Goal: Task Accomplishment & Management: Manage account settings

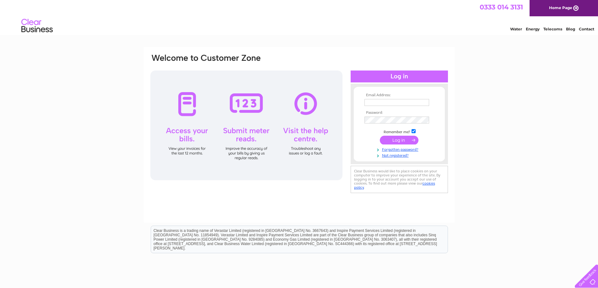
type input "reddennorthburn@aol.com"
click at [393, 139] on input "submit" at bounding box center [399, 140] width 39 height 9
click at [398, 140] on input "submit" at bounding box center [399, 140] width 39 height 9
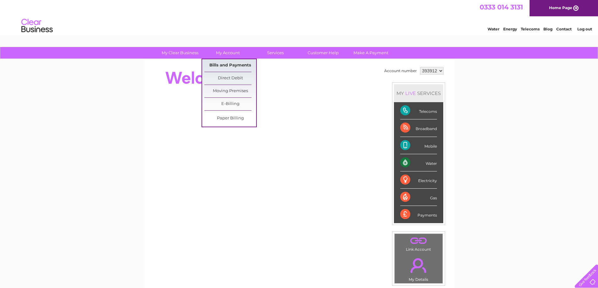
click at [223, 64] on link "Bills and Payments" at bounding box center [230, 65] width 52 height 13
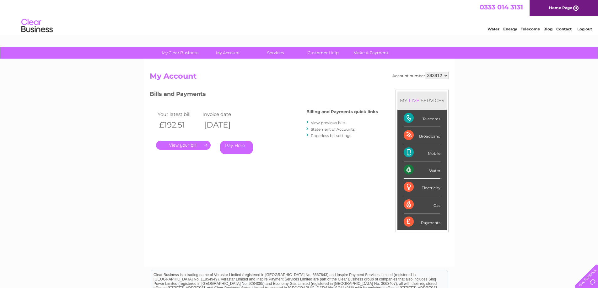
click at [186, 148] on link "." at bounding box center [183, 145] width 55 height 9
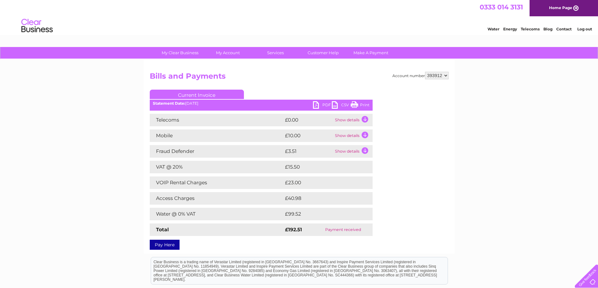
click at [366, 119] on td "Show details" at bounding box center [352, 120] width 39 height 13
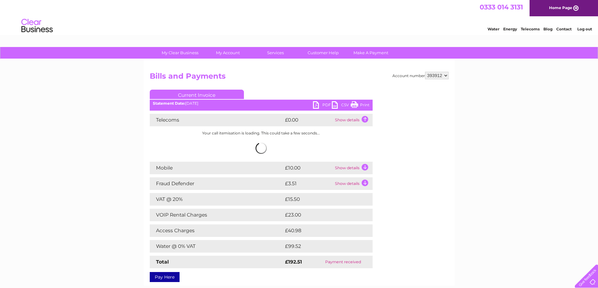
click at [365, 168] on td "Show details" at bounding box center [352, 168] width 39 height 13
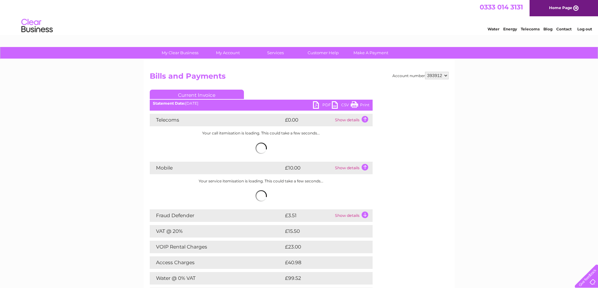
click at [364, 216] on td "Show details" at bounding box center [352, 216] width 39 height 13
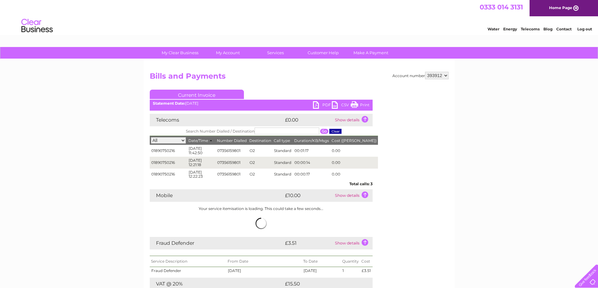
click at [363, 104] on link "Print" at bounding box center [359, 105] width 19 height 9
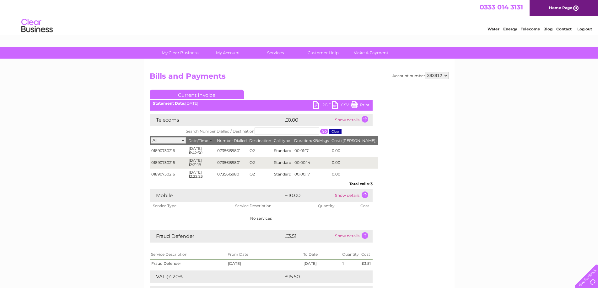
click at [578, 31] on link "Log out" at bounding box center [584, 29] width 15 height 5
